Goal: Task Accomplishment & Management: Use online tool/utility

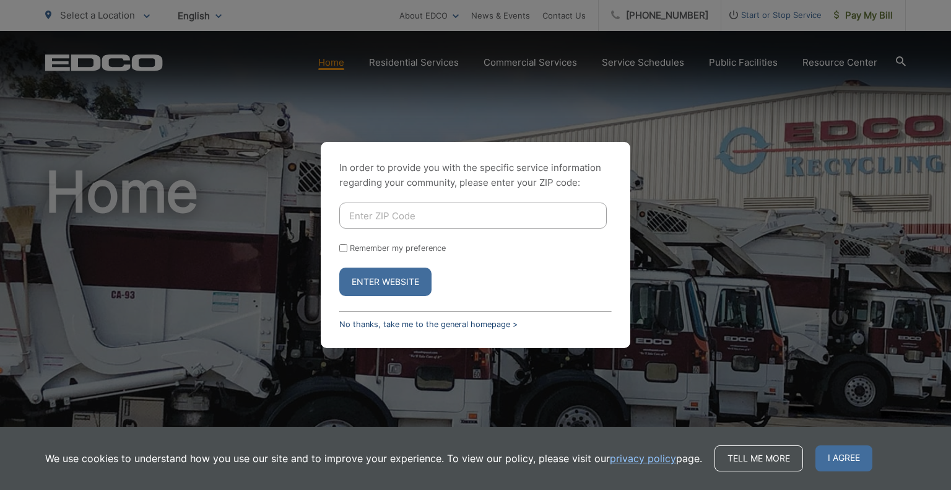
click at [401, 329] on link "No thanks, take me to the general homepage >" at bounding box center [428, 324] width 178 height 9
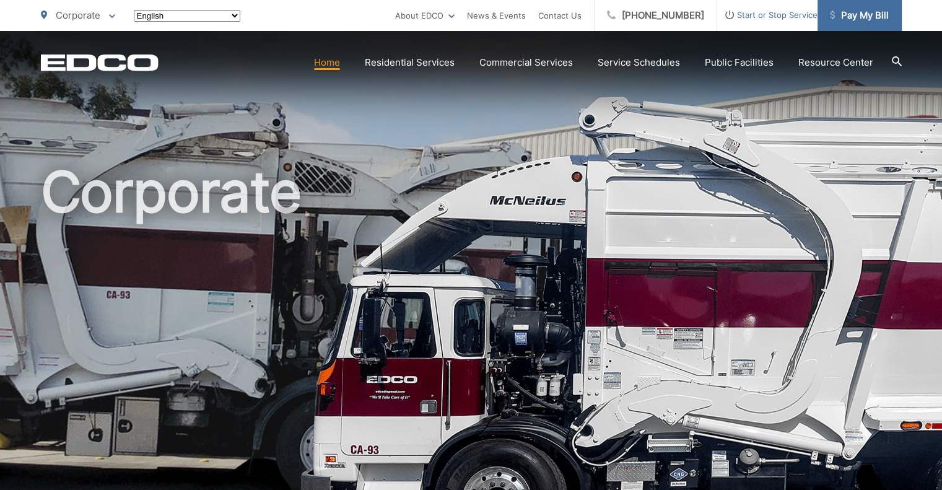
click at [868, 17] on span "Pay My Bill" at bounding box center [859, 15] width 59 height 15
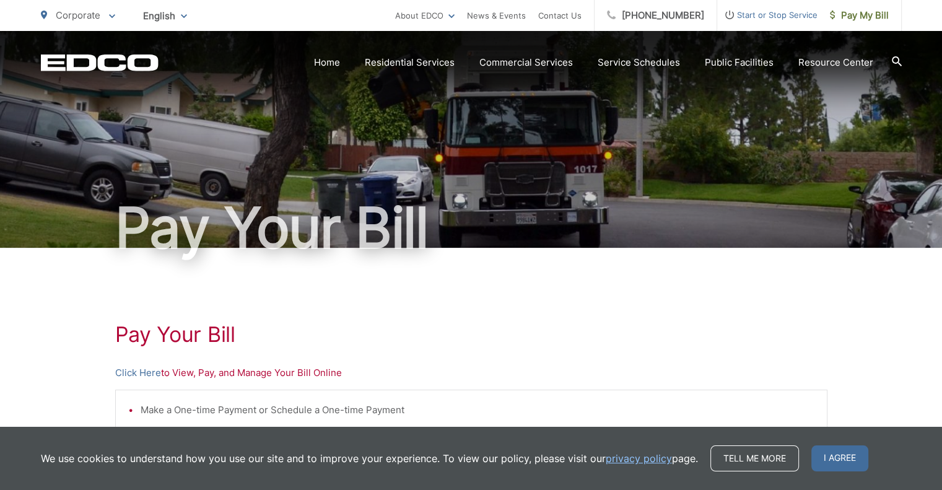
scroll to position [124, 0]
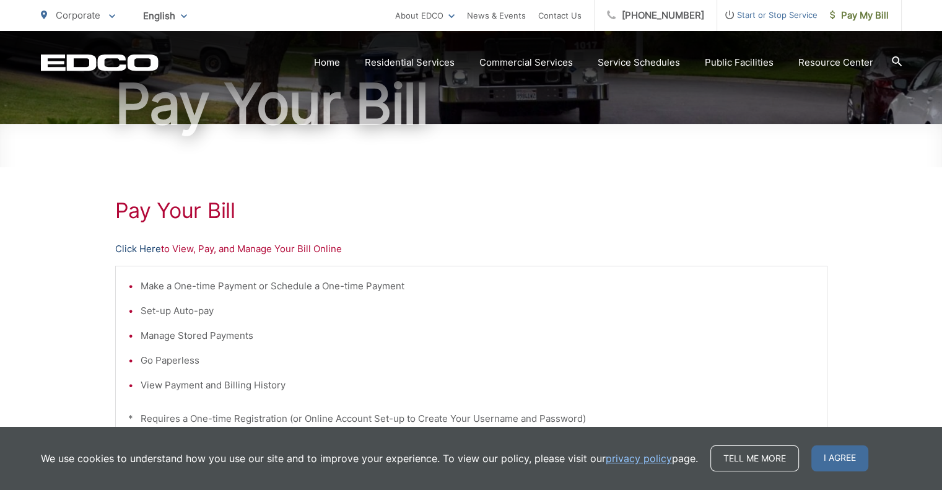
click at [136, 247] on link "Click Here" at bounding box center [138, 248] width 46 height 15
